Goal: Find specific page/section

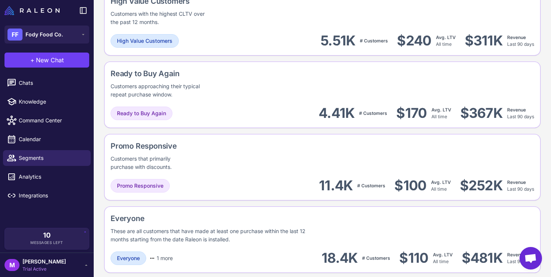
scroll to position [671, 0]
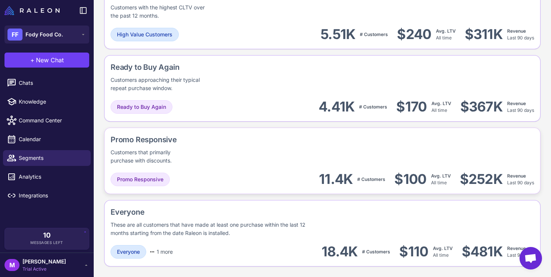
click at [328, 151] on div "Promo Responsive Customers that primarily purchase with discounts." at bounding box center [323, 149] width 424 height 31
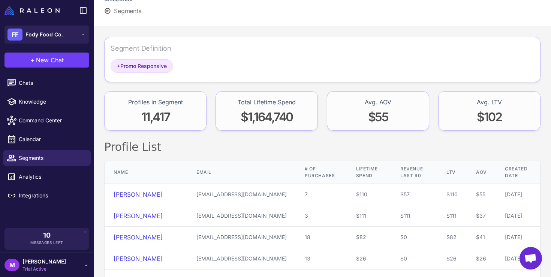
scroll to position [54, 0]
